Goal: Find specific page/section: Find specific page/section

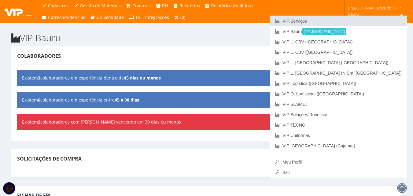
click at [369, 22] on link "VIP Serviços" at bounding box center [338, 21] width 136 height 10
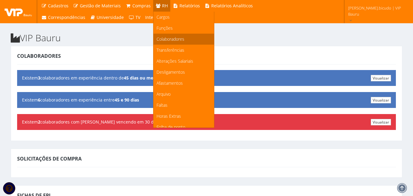
click at [167, 38] on span "Colaboradores" at bounding box center [171, 39] width 28 height 6
click at [162, 41] on span "Colaboradores" at bounding box center [171, 39] width 28 height 6
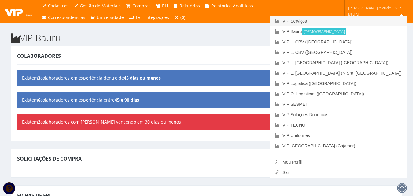
click at [373, 21] on link "VIP Serviços" at bounding box center [338, 21] width 136 height 10
click at [151, 47] on div "Colaboradores Visualizar Existem 3 colaboradores em experiência dentro de 45 di…" at bounding box center [207, 93] width 392 height 95
click at [376, 21] on link "VIP Serviços" at bounding box center [338, 21] width 136 height 10
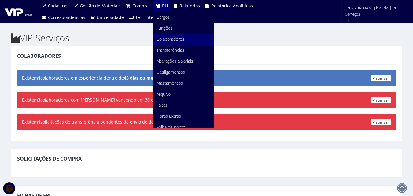
click at [171, 35] on link "Colaboradores" at bounding box center [184, 39] width 61 height 11
click at [194, 38] on link "Colaboradores" at bounding box center [184, 39] width 61 height 11
click at [180, 35] on link "Colaboradores" at bounding box center [184, 39] width 61 height 11
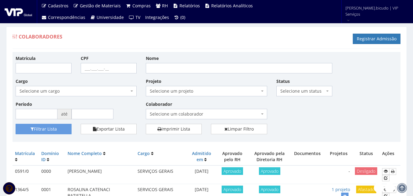
click at [190, 113] on span "Selecione um colaborador" at bounding box center [204, 114] width 109 height 6
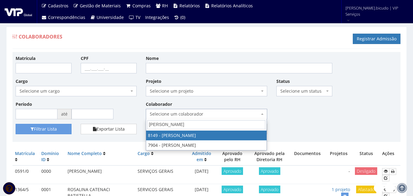
type input "lucas"
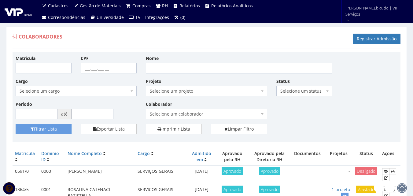
click at [183, 73] on input "Nome" at bounding box center [239, 68] width 187 height 10
type input "lucas"
click at [16, 124] on button "Filtrar Lista" at bounding box center [44, 129] width 56 height 10
click at [127, 90] on span "Selecione um cargo" at bounding box center [74, 91] width 109 height 6
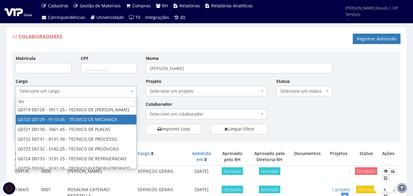
scroll to position [82, 0]
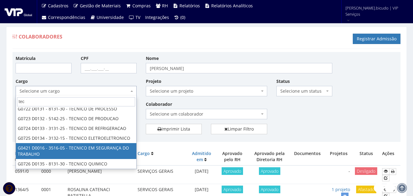
type input "tec"
select select "421"
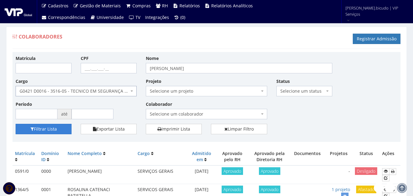
click at [53, 128] on button "Filtrar Lista" at bounding box center [44, 129] width 56 height 10
click at [24, 127] on button "Filtrar Lista" at bounding box center [44, 129] width 56 height 10
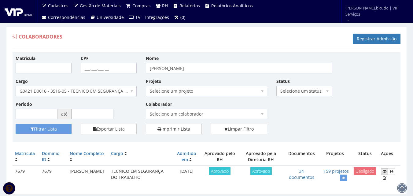
click at [382, 172] on link at bounding box center [384, 171] width 7 height 6
